Goal: Find specific page/section: Find specific page/section

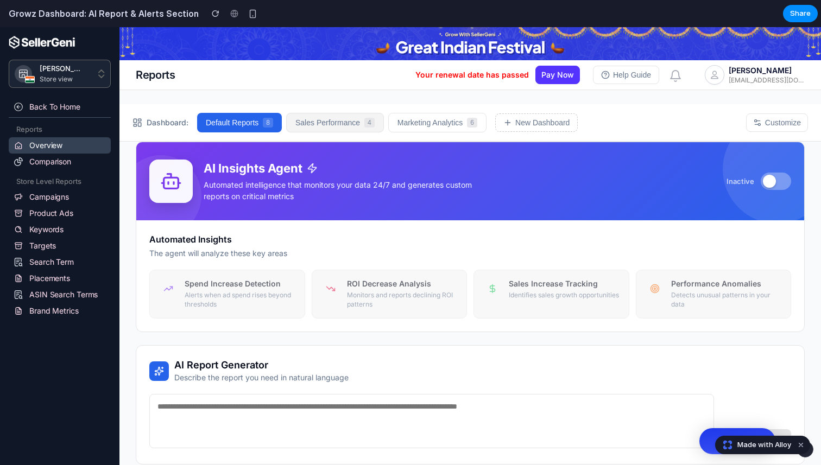
click at [356, 121] on button "Sales Performance 4" at bounding box center [335, 123] width 98 height 20
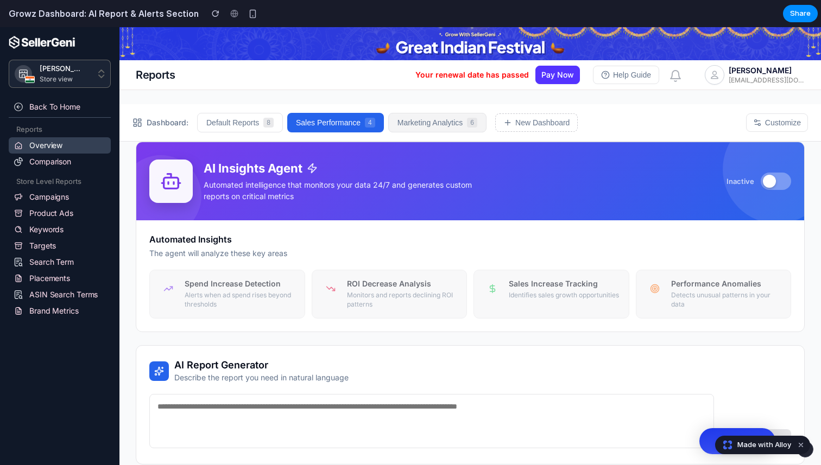
click at [426, 127] on button "Marketing Analytics 6" at bounding box center [437, 123] width 98 height 20
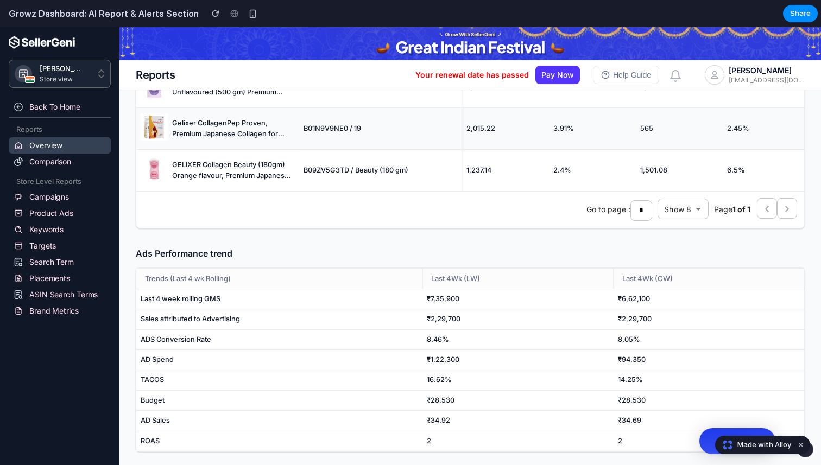
scroll to position [2561, 0]
